Goal: Communication & Community: Answer question/provide support

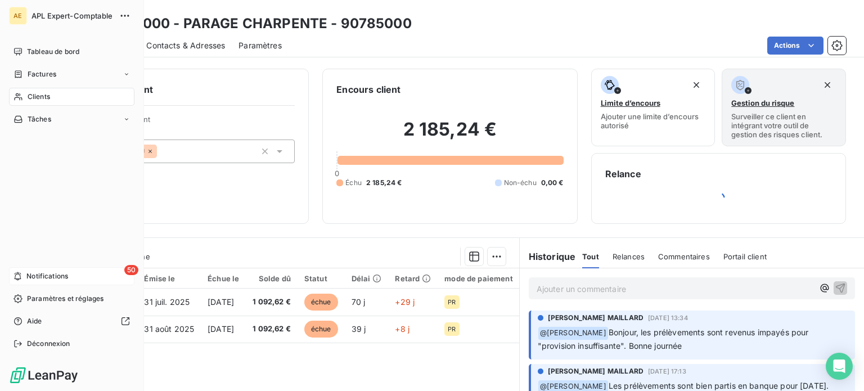
click at [30, 274] on span "Notifications" at bounding box center [47, 276] width 42 height 10
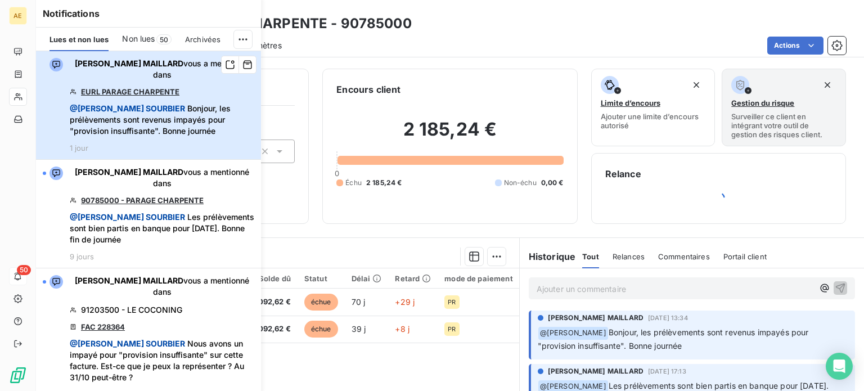
click at [139, 132] on span "@ [PERSON_NAME] Bonjour, les prélèvements sont revenus impayés pour "provision …" at bounding box center [162, 120] width 184 height 34
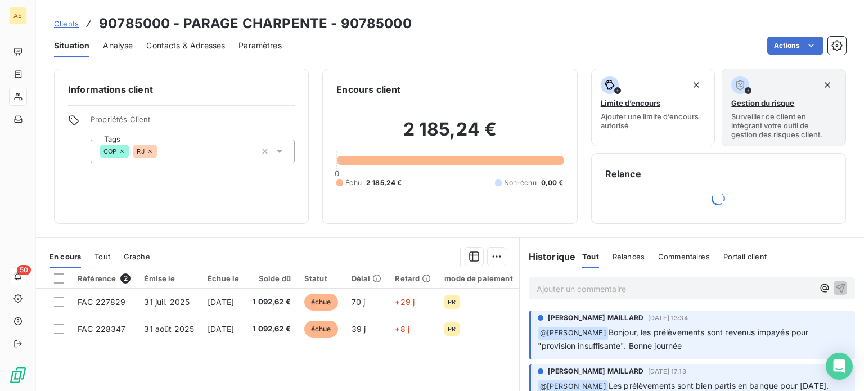
click at [579, 292] on p "Ajouter un commentaire ﻿" at bounding box center [674, 289] width 277 height 14
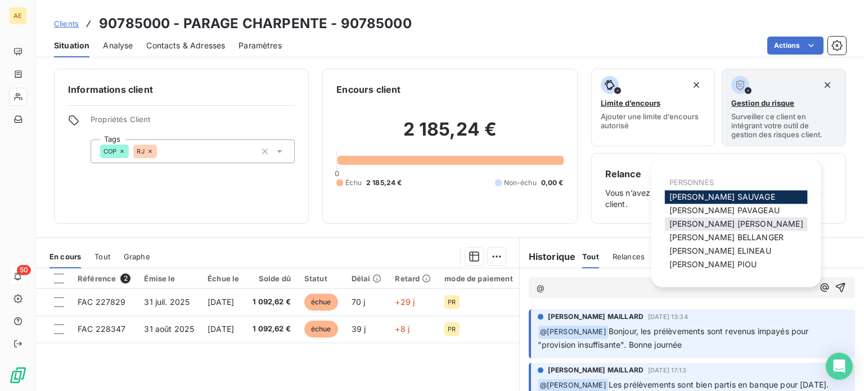
click at [705, 229] on div "[PERSON_NAME] MAILLARD" at bounding box center [736, 223] width 143 height 13
click at [708, 227] on span "[PERSON_NAME] MAILLARD" at bounding box center [736, 224] width 134 height 10
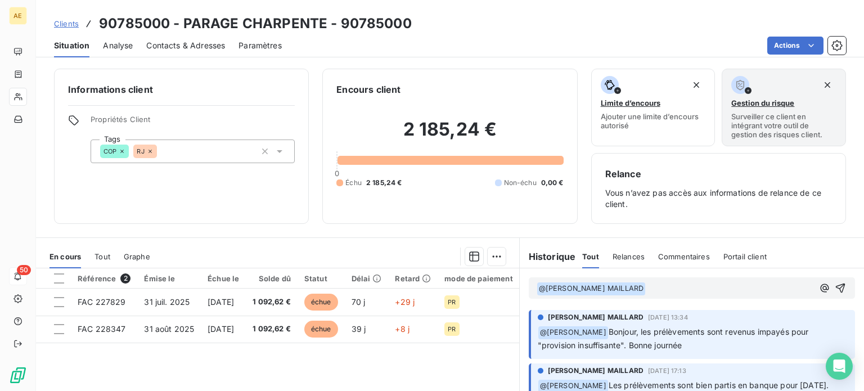
click at [708, 227] on div "Informations client Propriétés Client Tags COP RJ Encours client 2 185,24 € 0 É…" at bounding box center [450, 226] width 828 height 329
click at [672, 291] on p "﻿ @ [PERSON_NAME] MAILLARD ﻿ ﻿" at bounding box center [674, 288] width 277 height 13
drag, startPoint x: 710, startPoint y: 289, endPoint x: 677, endPoint y: 291, distance: 33.2
click at [677, 291] on p "Bonjour @ [PERSON_NAME] MAILLARD ﻿ bonjour," at bounding box center [674, 288] width 277 height 13
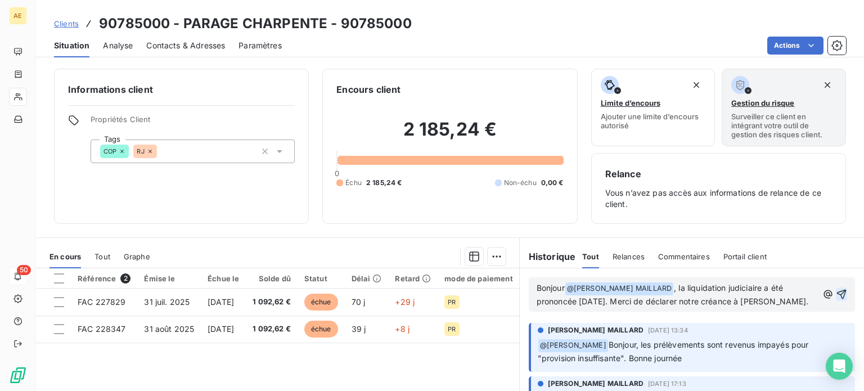
click at [835, 292] on icon "button" at bounding box center [840, 293] width 11 height 11
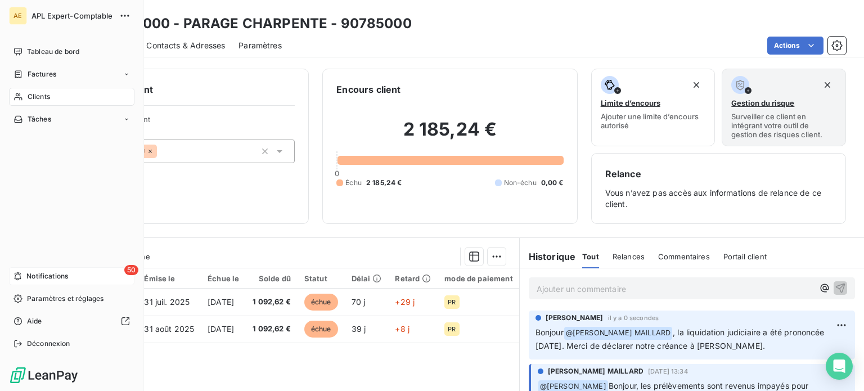
click at [24, 277] on div "50 Notifications" at bounding box center [71, 276] width 125 height 18
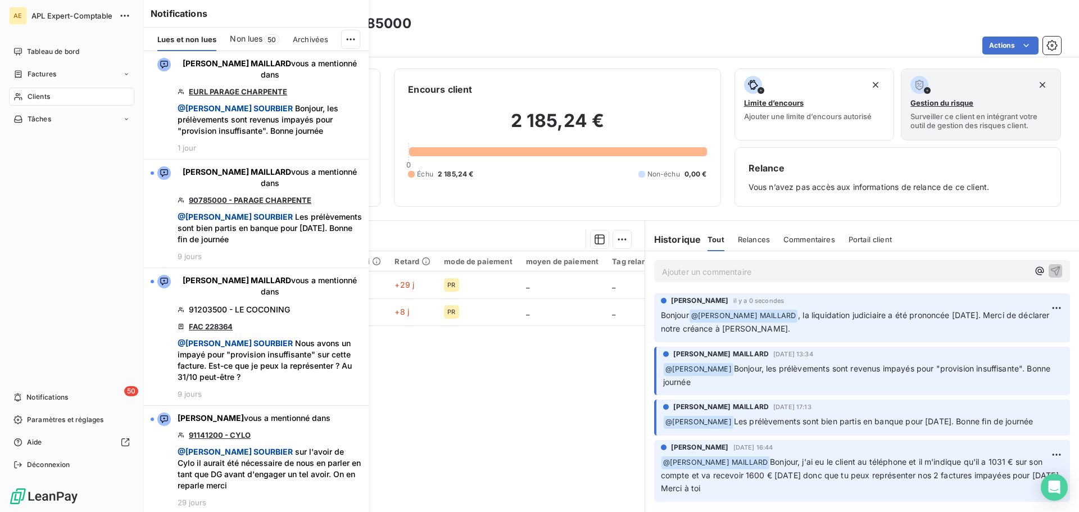
click at [46, 15] on span "APL Expert-Comptable" at bounding box center [71, 15] width 81 height 9
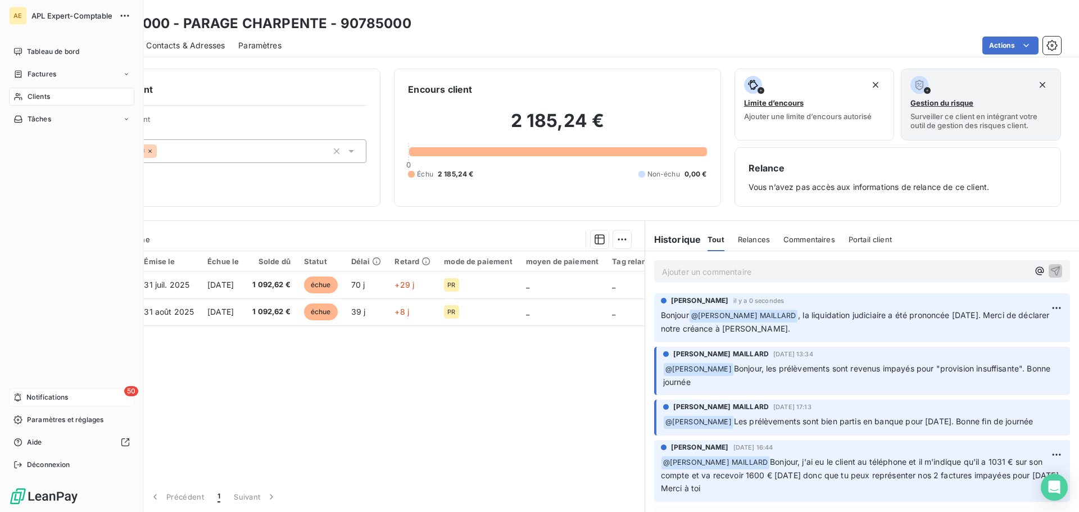
click at [43, 390] on span "Notifications" at bounding box center [47, 397] width 42 height 10
click at [57, 15] on span "APL Expert-Comptable" at bounding box center [71, 15] width 81 height 9
click at [53, 52] on span "Tableau de bord" at bounding box center [53, 52] width 52 height 10
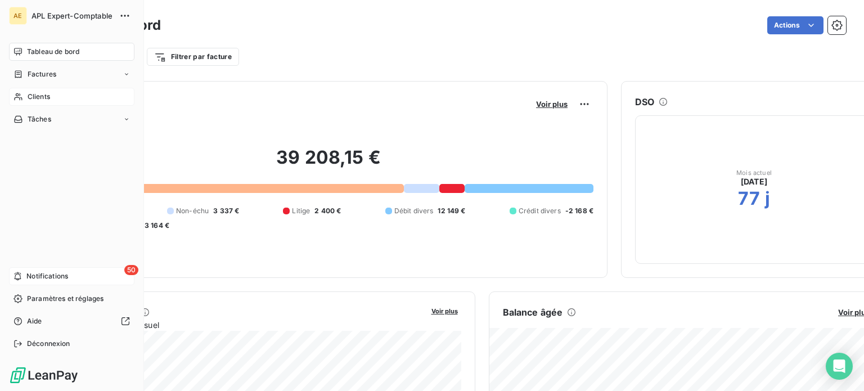
click at [42, 96] on span "Clients" at bounding box center [39, 97] width 22 height 10
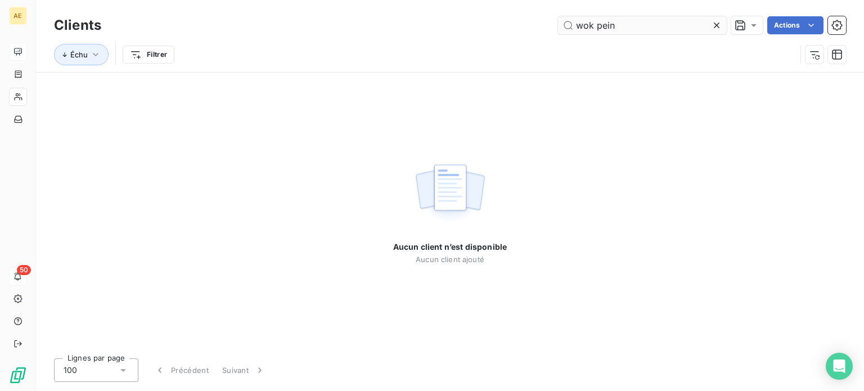
drag, startPoint x: 613, startPoint y: 28, endPoint x: 604, endPoint y: 29, distance: 9.6
click at [604, 29] on input "wok pein" at bounding box center [642, 25] width 169 height 18
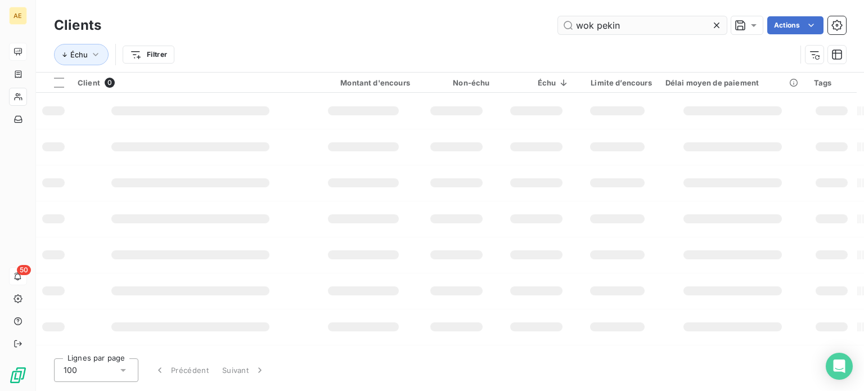
type input "wok pekin"
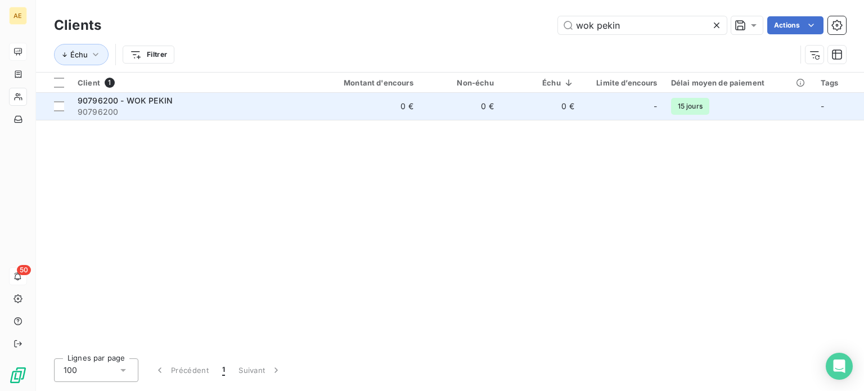
click at [122, 99] on span "90796200 - WOK PEKIN" at bounding box center [125, 101] width 95 height 10
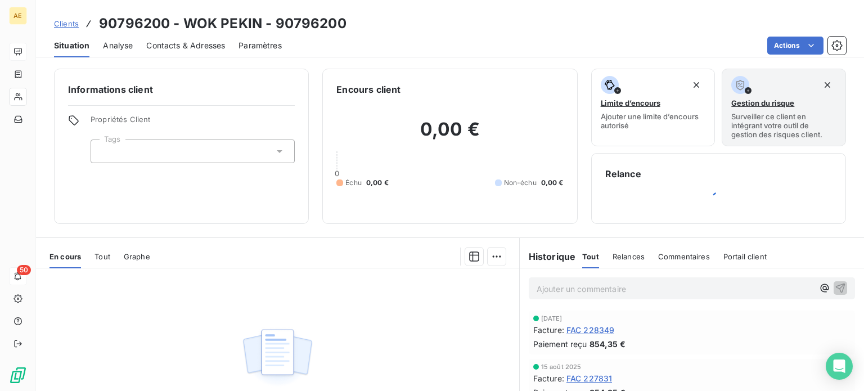
scroll to position [126, 0]
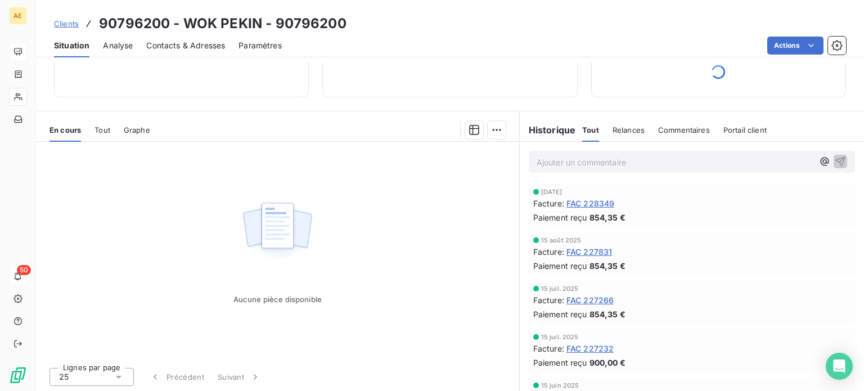
click at [103, 131] on span "Tout" at bounding box center [102, 129] width 16 height 9
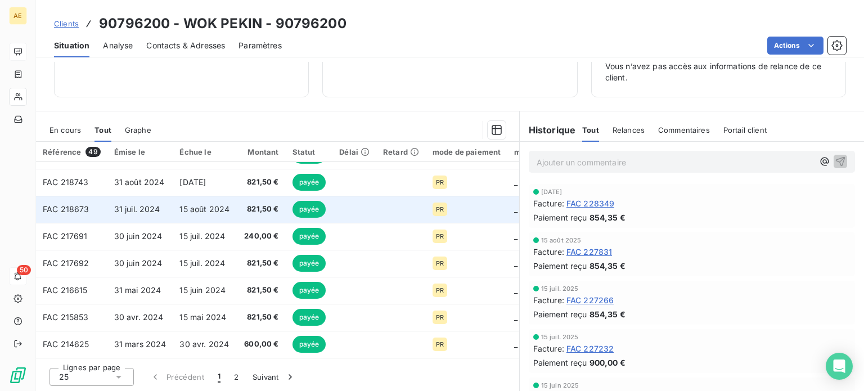
scroll to position [483, 0]
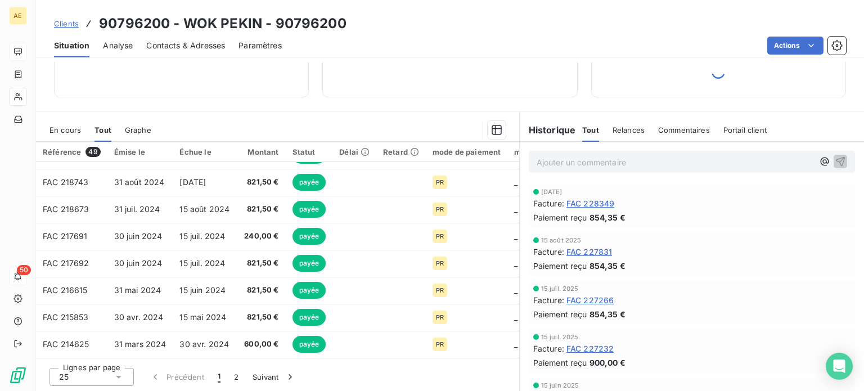
click at [565, 160] on p "Ajouter un commentaire ﻿" at bounding box center [674, 162] width 277 height 14
click at [623, 164] on p "Ajouter un commentaire ﻿" at bounding box center [674, 162] width 277 height 14
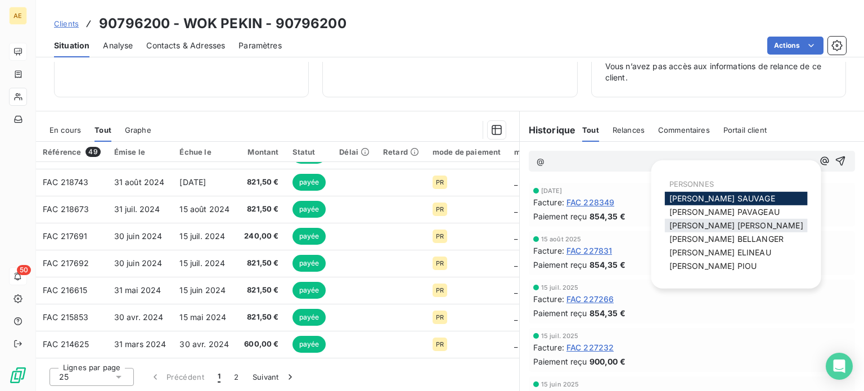
click at [722, 222] on span "[PERSON_NAME] MAILLARD" at bounding box center [736, 225] width 134 height 10
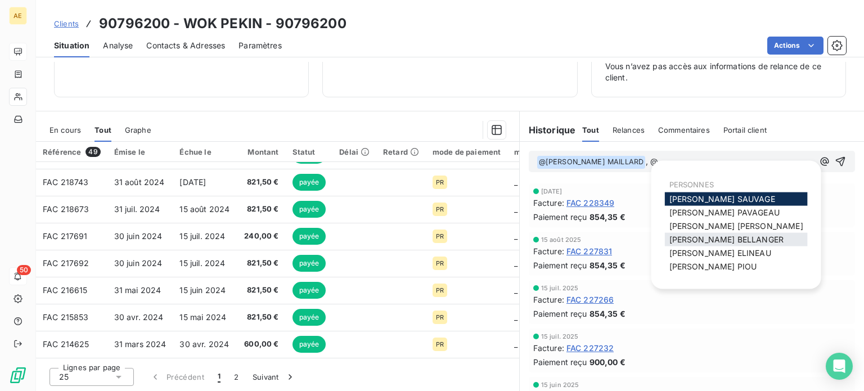
click at [717, 237] on span "[PERSON_NAME]" at bounding box center [726, 239] width 114 height 10
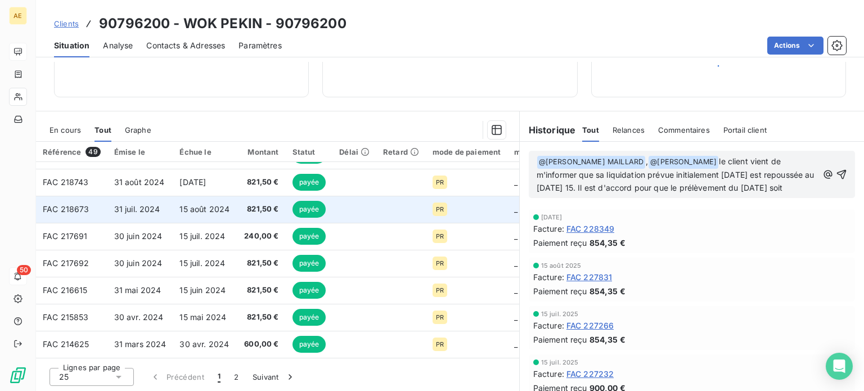
scroll to position [126, 0]
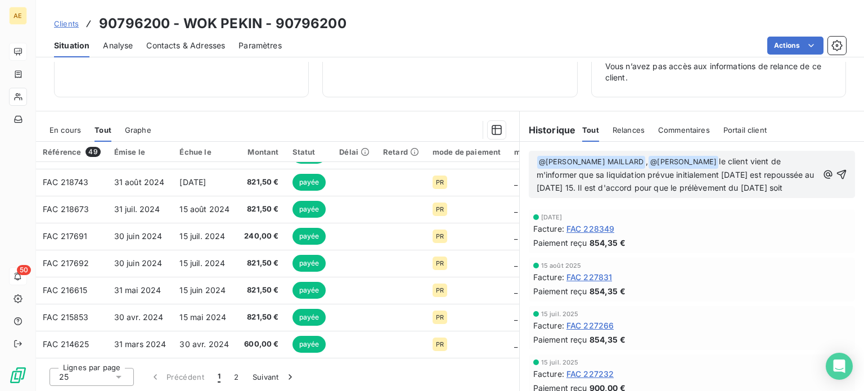
click at [596, 192] on p "﻿ @ [PERSON_NAME] MAILLARD ﻿ , @ [PERSON_NAME] ﻿ le client vient de m'informer …" at bounding box center [676, 174] width 281 height 39
drag, startPoint x: 590, startPoint y: 186, endPoint x: 632, endPoint y: 195, distance: 43.7
click at [632, 195] on p "﻿ @ [PERSON_NAME] MAILLARD ﻿ , @ [PERSON_NAME] ﻿ le client vient de m'informer …" at bounding box center [676, 174] width 281 height 39
click at [585, 190] on span "le client vient de m'informer que sa liquidation prévue initialement [DATE] est…" at bounding box center [676, 174] width 280 height 36
click at [758, 186] on span "le client vient de m'informer que sa liquidation prévue initialement [DATE] est…" at bounding box center [676, 174] width 280 height 36
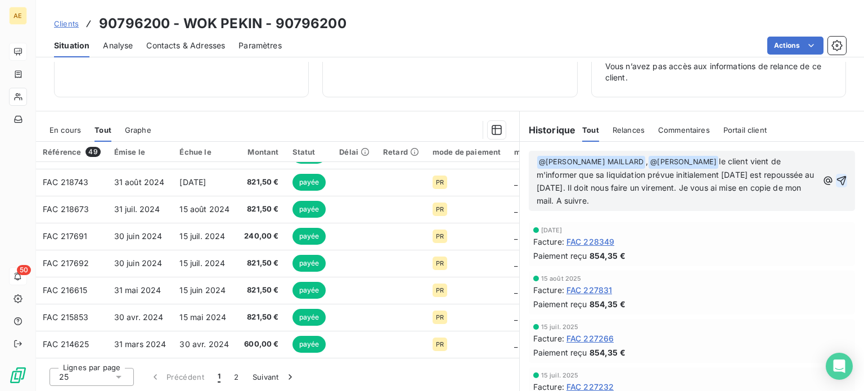
click at [835, 182] on icon "button" at bounding box center [840, 180] width 11 height 11
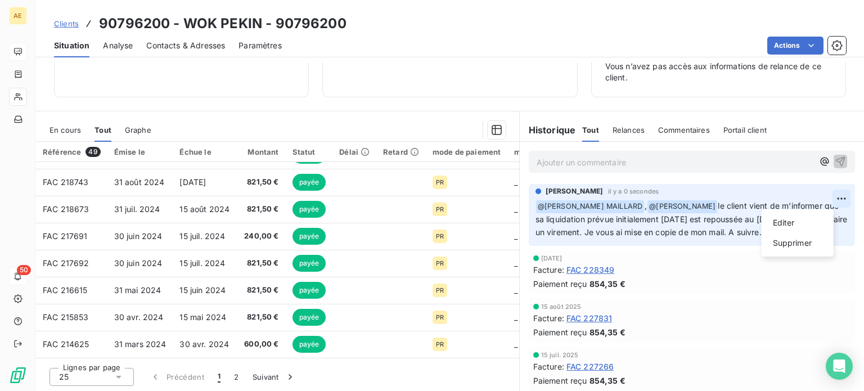
click at [825, 195] on html "AE 50 Clients 90796200 - WOK PEKIN - 90796200 Situation Analyse Contacts & Adre…" at bounding box center [432, 195] width 864 height 391
click at [790, 222] on div "Editer" at bounding box center [797, 223] width 63 height 18
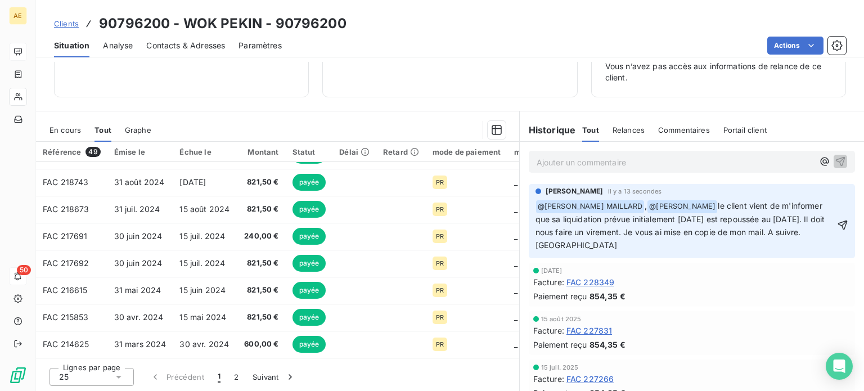
click at [731, 207] on span "le client vient de m'informer que sa liquidation prévue initialement [DATE] est…" at bounding box center [681, 225] width 292 height 49
click at [837, 229] on icon "button" at bounding box center [842, 224] width 11 height 11
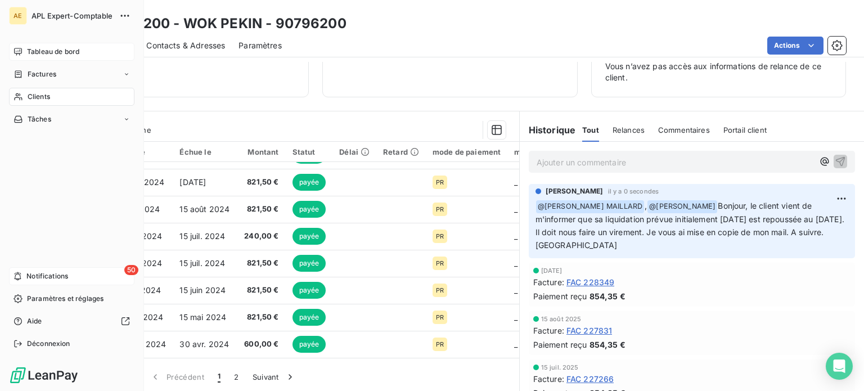
click at [46, 274] on span "Notifications" at bounding box center [47, 276] width 42 height 10
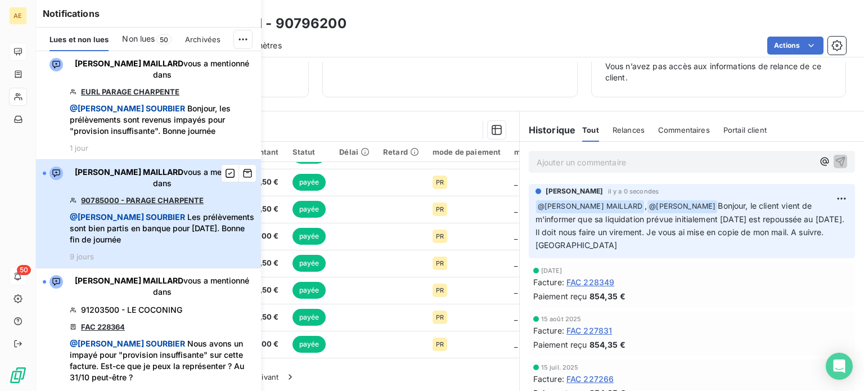
click at [178, 215] on span "@ [PERSON_NAME] Les prélèvements sont bien partis en banque pour [DATE]. Bonne …" at bounding box center [162, 228] width 184 height 34
